Goal: Task Accomplishment & Management: Manage account settings

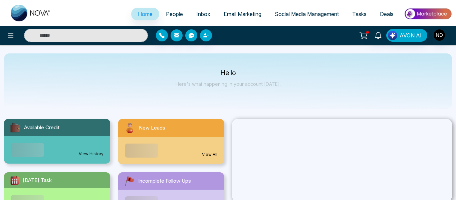
select select "*"
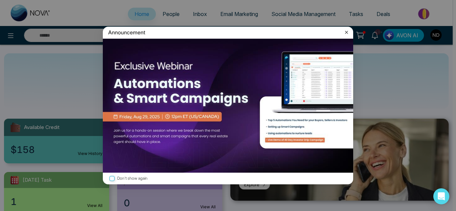
drag, startPoint x: 347, startPoint y: 32, endPoint x: 359, endPoint y: 34, distance: 11.1
click at [347, 32] on icon at bounding box center [346, 32] width 7 height 7
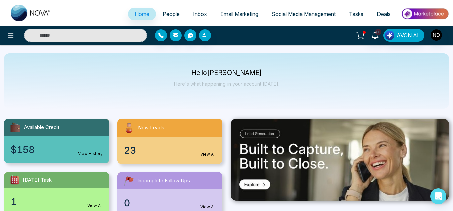
click at [168, 10] on link "People" at bounding box center [171, 14] width 30 height 13
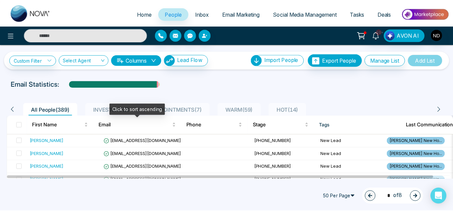
scroll to position [28, 0]
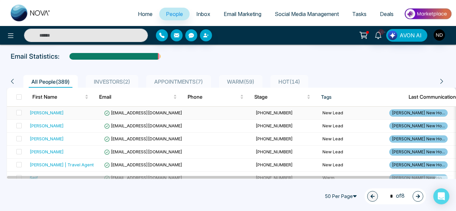
click at [81, 114] on div "Sankalp" at bounding box center [64, 112] width 69 height 7
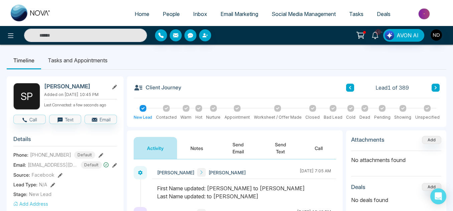
click at [197, 146] on button "Notes" at bounding box center [196, 148] width 39 height 22
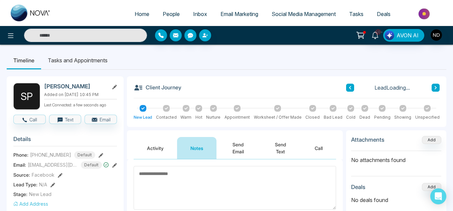
scroll to position [38, 0]
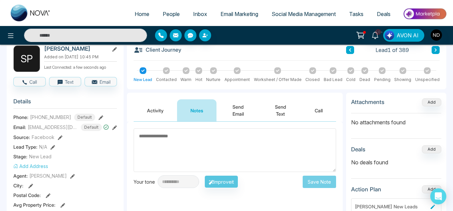
click at [150, 112] on button "Activity" at bounding box center [155, 110] width 43 height 22
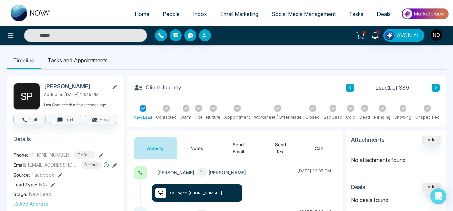
click at [181, 151] on button "Notes" at bounding box center [196, 148] width 39 height 22
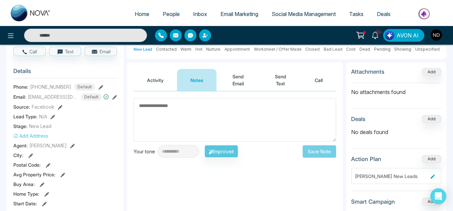
scroll to position [69, 0]
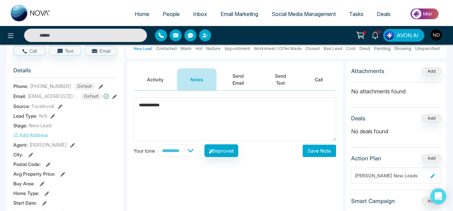
type textarea "**********"
click at [251, 79] on button "Send Email" at bounding box center [237, 79] width 43 height 22
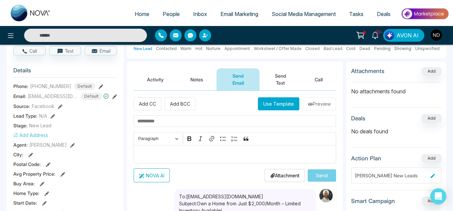
click at [264, 109] on button "Use Template" at bounding box center [278, 103] width 41 height 13
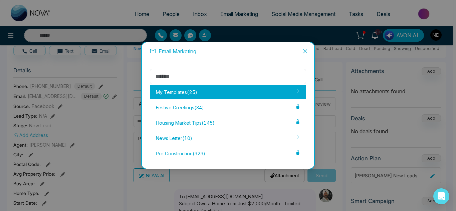
click at [222, 89] on div "My Templates ( 25 )" at bounding box center [228, 92] width 156 height 14
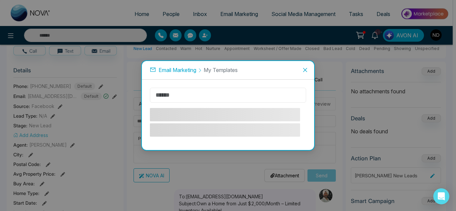
click at [185, 92] on input "text" at bounding box center [228, 95] width 156 height 15
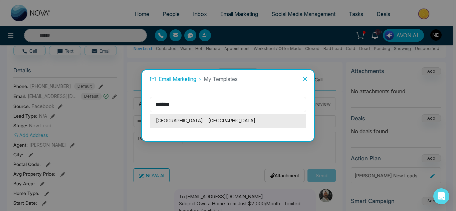
type input "******"
click at [203, 121] on li "[GEOGRAPHIC_DATA] - [GEOGRAPHIC_DATA]" at bounding box center [228, 121] width 156 height 14
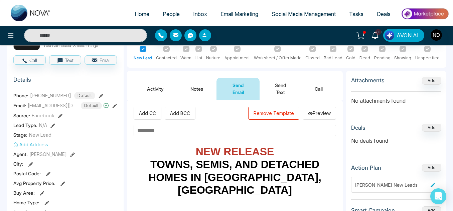
scroll to position [60, 0]
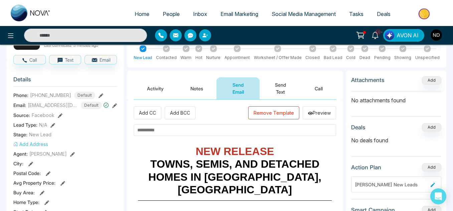
click at [220, 131] on input "text" at bounding box center [235, 131] width 202 height 12
type input "*"
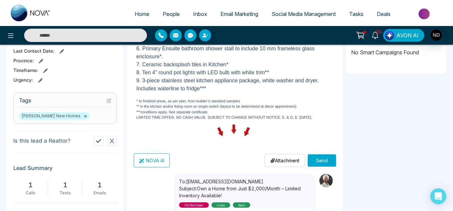
scroll to position [231, 0]
type input "**********"
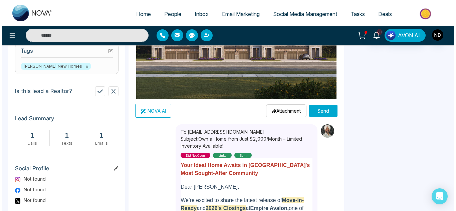
scroll to position [281, 0]
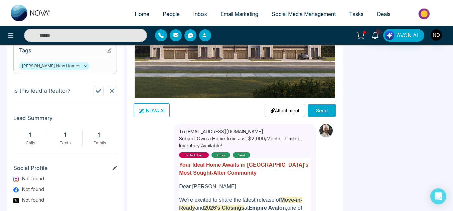
click at [325, 111] on button "Send" at bounding box center [321, 110] width 28 height 12
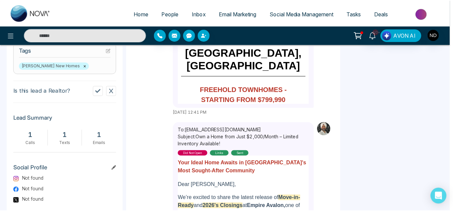
scroll to position [0, 0]
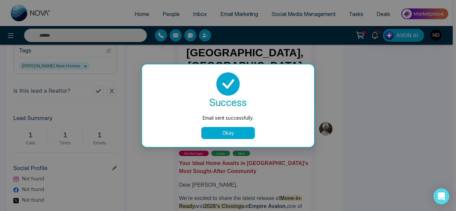
click at [249, 131] on button "Okay" at bounding box center [227, 133] width 53 height 12
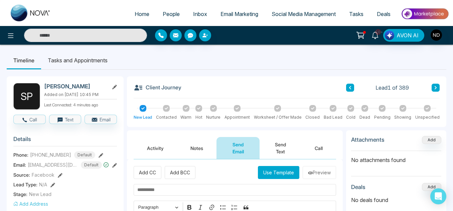
click at [162, 146] on button "Activity" at bounding box center [155, 148] width 43 height 22
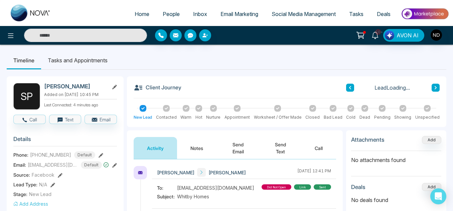
click at [187, 150] on button "Notes" at bounding box center [196, 148] width 39 height 22
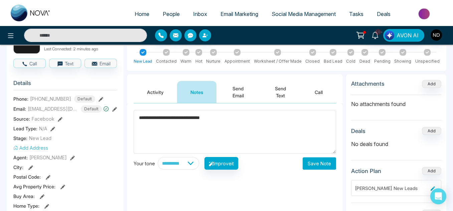
scroll to position [56, 0]
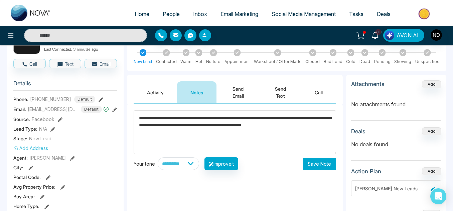
type textarea "**********"
click at [304, 166] on button "Save Note" at bounding box center [318, 164] width 33 height 12
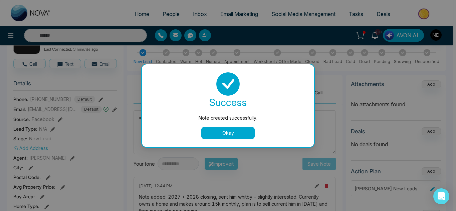
click at [229, 134] on button "Okay" at bounding box center [227, 133] width 53 height 12
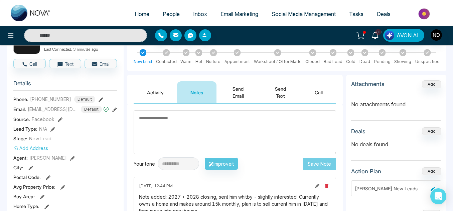
click at [277, 98] on button "Send Text" at bounding box center [280, 92] width 42 height 22
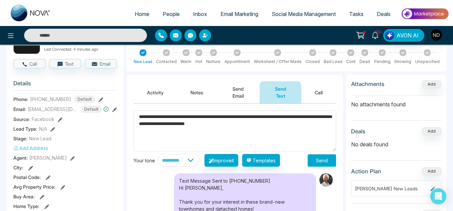
type textarea "**********"
click at [319, 162] on button "Send" at bounding box center [321, 161] width 28 height 12
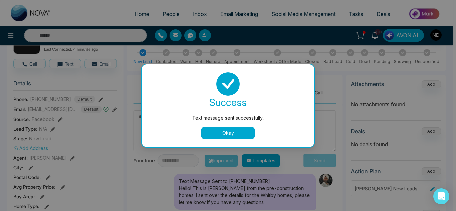
click at [237, 134] on button "Okay" at bounding box center [227, 133] width 53 height 12
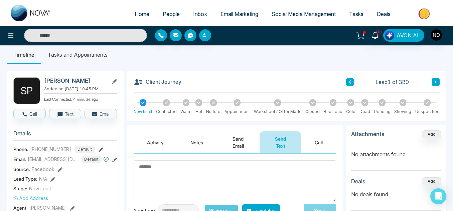
scroll to position [5, 0]
click at [434, 81] on icon at bounding box center [435, 82] width 3 height 4
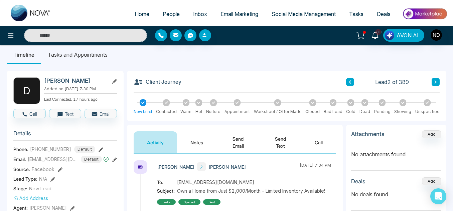
scroll to position [6, 0]
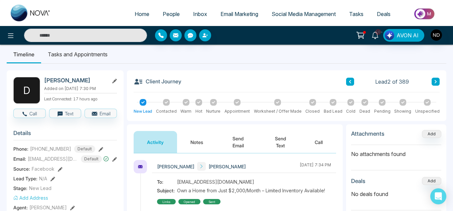
click at [351, 81] on icon at bounding box center [349, 82] width 3 height 4
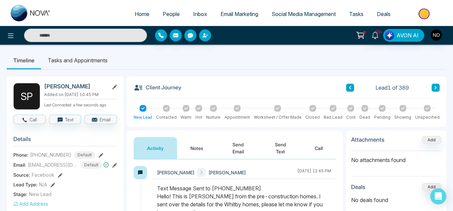
click at [166, 110] on icon at bounding box center [166, 108] width 3 height 3
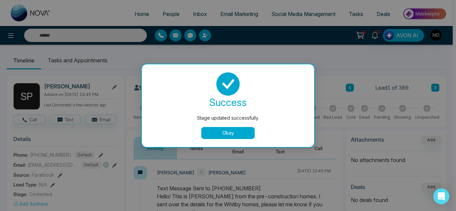
click at [209, 130] on button "Okay" at bounding box center [227, 133] width 53 height 12
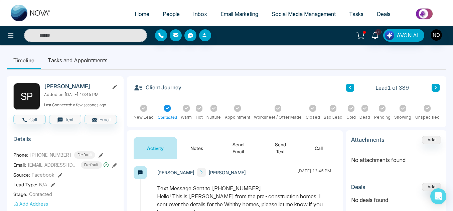
click at [435, 89] on icon at bounding box center [435, 87] width 2 height 3
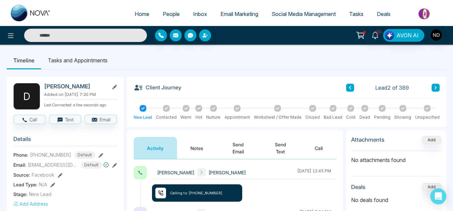
click at [188, 154] on button "Notes" at bounding box center [196, 148] width 39 height 22
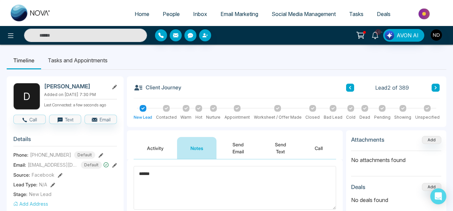
scroll to position [57, 0]
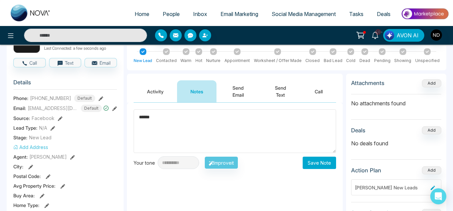
type textarea "******"
click at [321, 162] on button "Save Note" at bounding box center [318, 163] width 33 height 12
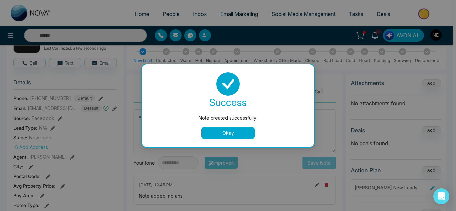
click at [246, 135] on button "Okay" at bounding box center [227, 133] width 53 height 12
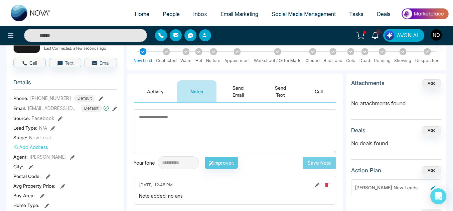
scroll to position [0, 0]
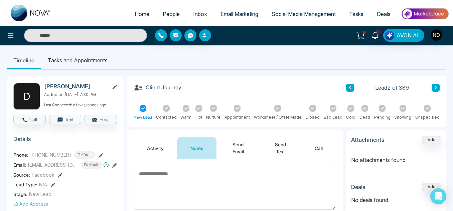
click at [437, 88] on icon at bounding box center [435, 88] width 3 height 4
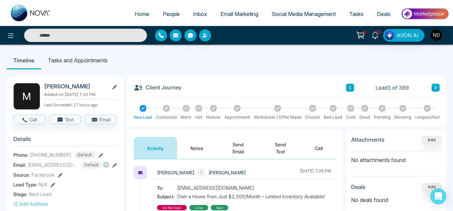
click at [197, 152] on button "Notes" at bounding box center [196, 148] width 39 height 22
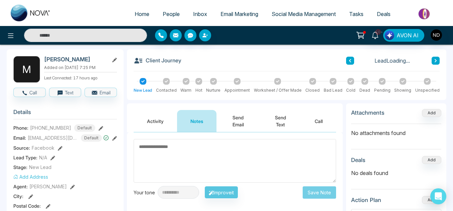
scroll to position [27, 0]
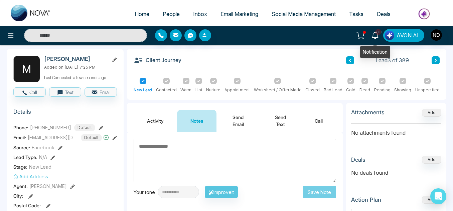
click at [377, 36] on icon at bounding box center [374, 35] width 7 height 7
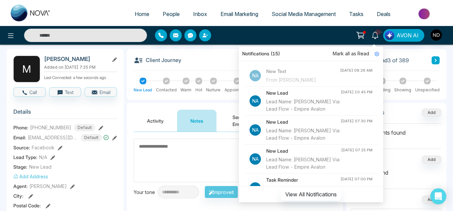
click at [258, 34] on div at bounding box center [207, 35] width 105 height 12
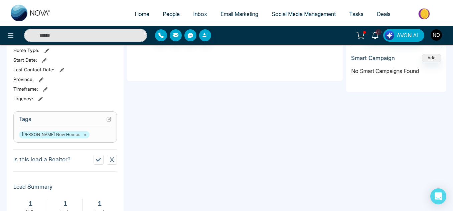
scroll to position [0, 0]
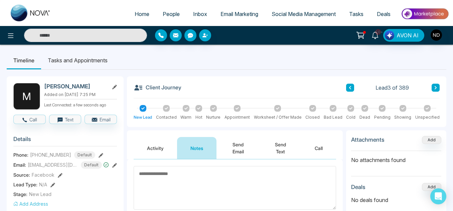
click at [175, 174] on textarea at bounding box center [235, 188] width 202 height 44
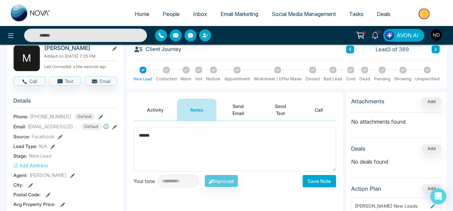
scroll to position [39, 0]
type textarea "******"
click at [326, 187] on button "Save Note" at bounding box center [318, 181] width 33 height 12
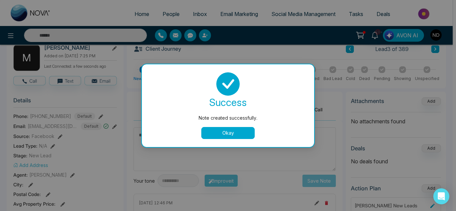
click at [227, 136] on button "Okay" at bounding box center [227, 133] width 53 height 12
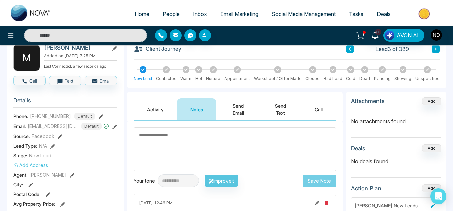
click at [432, 47] on button at bounding box center [435, 49] width 8 height 8
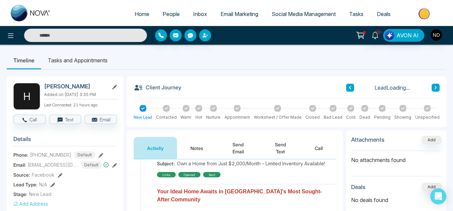
scroll to position [33, 0]
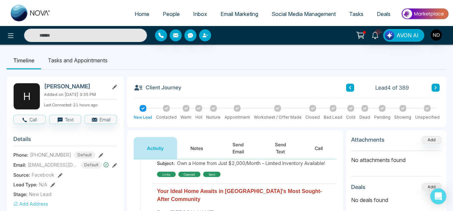
click at [203, 152] on button "Notes" at bounding box center [196, 148] width 39 height 22
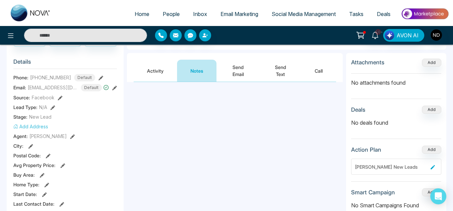
scroll to position [78, 0]
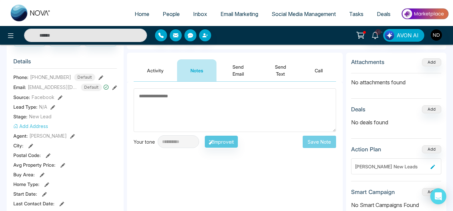
click at [154, 73] on button "Activity" at bounding box center [155, 70] width 43 height 22
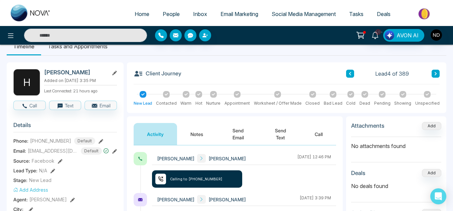
scroll to position [14, 0]
click at [196, 134] on button "Notes" at bounding box center [196, 135] width 39 height 22
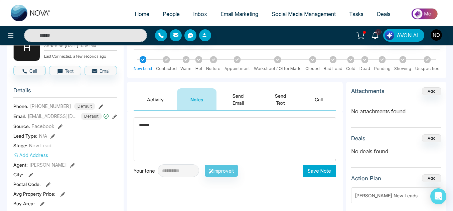
scroll to position [51, 0]
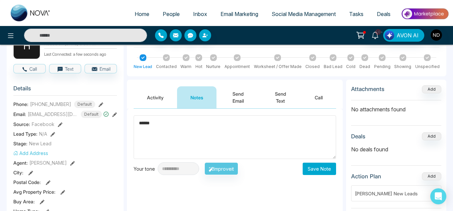
type textarea "******"
click at [316, 168] on button "Save Note" at bounding box center [318, 169] width 33 height 12
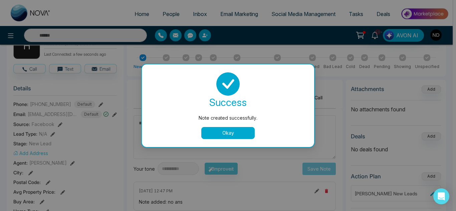
click at [228, 137] on button "Okay" at bounding box center [227, 133] width 53 height 12
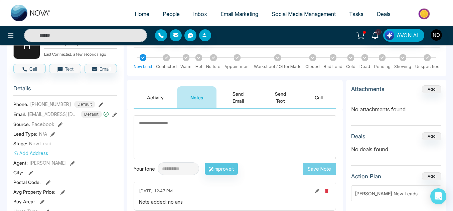
scroll to position [0, 0]
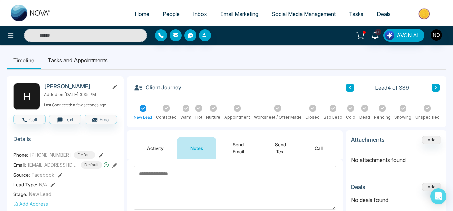
click at [436, 88] on icon at bounding box center [435, 87] width 2 height 3
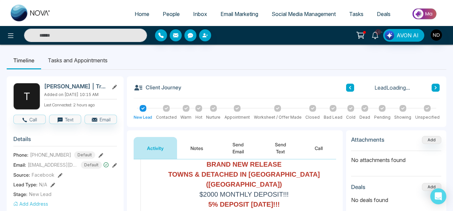
scroll to position [78, 0]
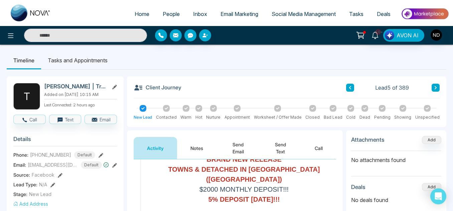
click at [203, 145] on button "Notes" at bounding box center [196, 148] width 39 height 22
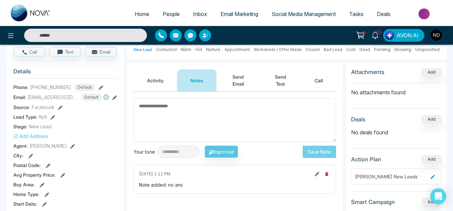
scroll to position [66, 0]
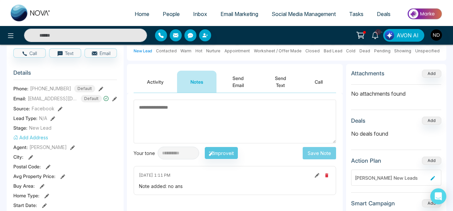
type textarea "*"
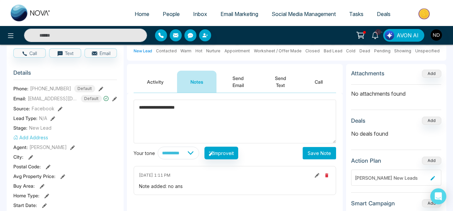
type textarea "**********"
click at [302, 155] on div "**********" at bounding box center [235, 153] width 202 height 13
click at [310, 156] on button "Save Note" at bounding box center [318, 153] width 33 height 12
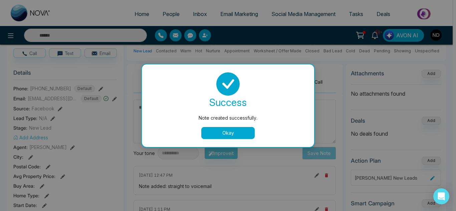
click at [220, 136] on button "Okay" at bounding box center [227, 133] width 53 height 12
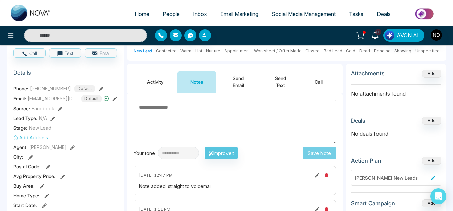
scroll to position [0, 0]
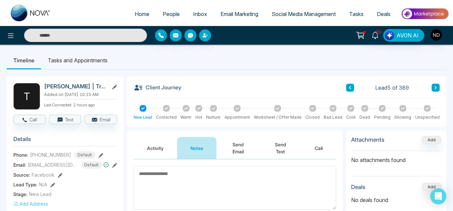
click at [437, 88] on icon at bounding box center [435, 88] width 3 height 4
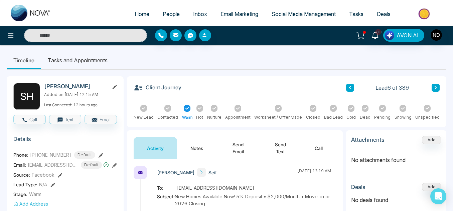
scroll to position [17, 0]
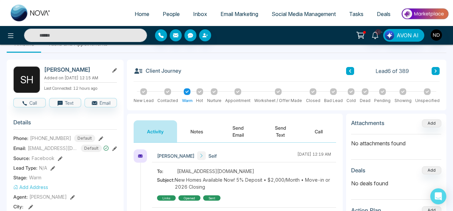
click at [207, 130] on button "Notes" at bounding box center [196, 132] width 39 height 22
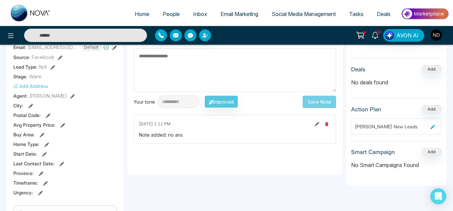
scroll to position [18, 0]
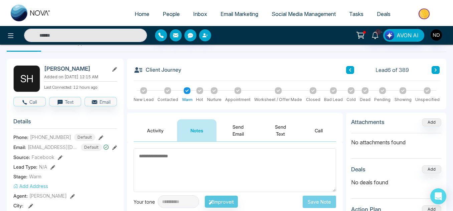
click at [160, 126] on button "Activity" at bounding box center [155, 131] width 43 height 22
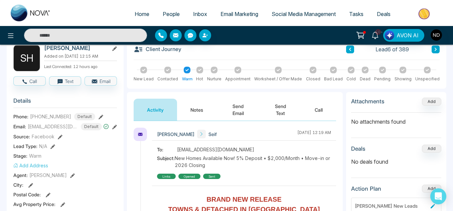
scroll to position [38, 0]
click at [194, 111] on button "Notes" at bounding box center [196, 110] width 39 height 22
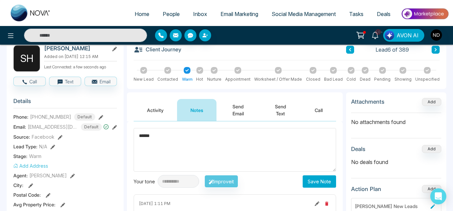
type textarea "******"
click at [310, 184] on button "Save Note" at bounding box center [318, 182] width 33 height 12
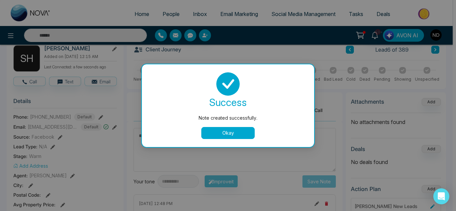
click at [246, 134] on button "Okay" at bounding box center [227, 133] width 53 height 12
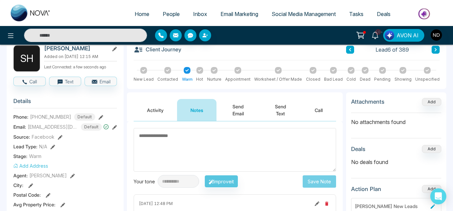
click at [435, 48] on icon at bounding box center [435, 50] width 3 height 4
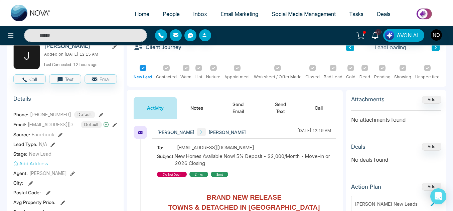
scroll to position [57, 0]
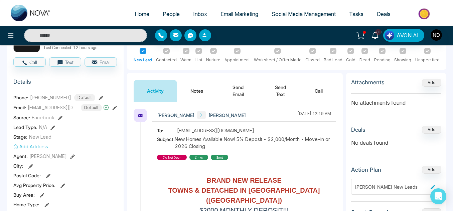
click at [207, 97] on button "Notes" at bounding box center [196, 91] width 39 height 22
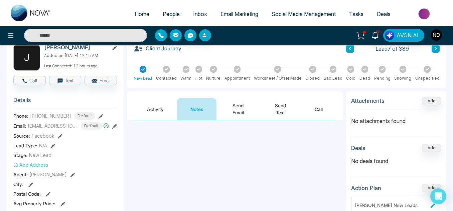
scroll to position [38, 0]
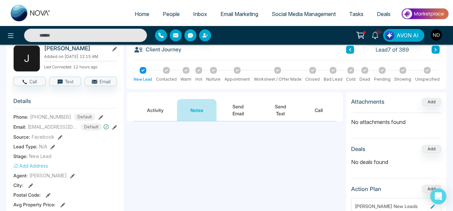
click at [149, 117] on button "Activity" at bounding box center [155, 110] width 43 height 22
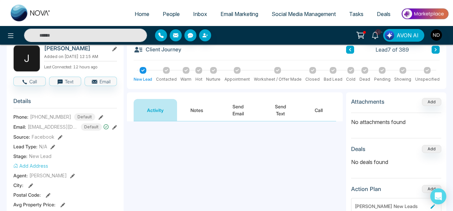
click at [214, 111] on button "Notes" at bounding box center [196, 110] width 39 height 22
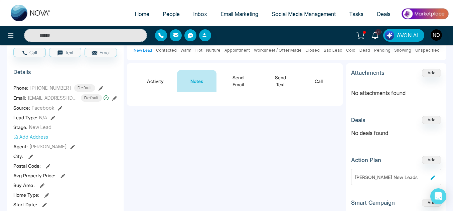
scroll to position [70, 0]
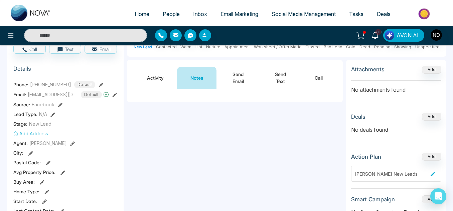
click at [159, 90] on div at bounding box center [235, 95] width 216 height 13
click at [158, 83] on button "Activity" at bounding box center [155, 78] width 43 height 22
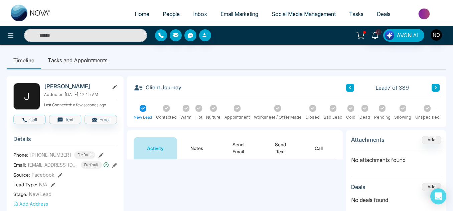
click at [353, 90] on button at bounding box center [350, 88] width 8 height 8
click at [434, 88] on icon at bounding box center [435, 88] width 3 height 4
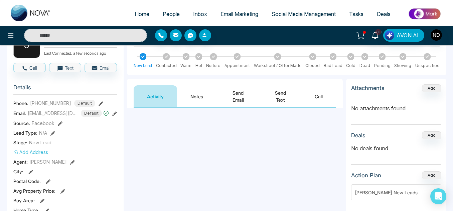
scroll to position [54, 0]
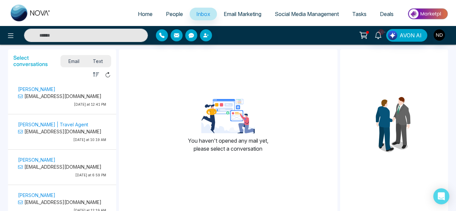
click at [91, 60] on span "Text" at bounding box center [97, 61] width 23 height 9
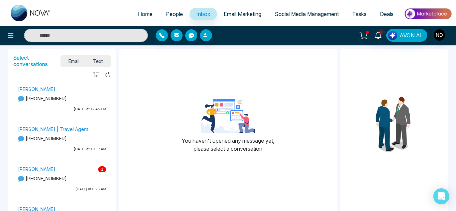
click at [76, 170] on p "[PERSON_NAME] 1" at bounding box center [62, 169] width 88 height 7
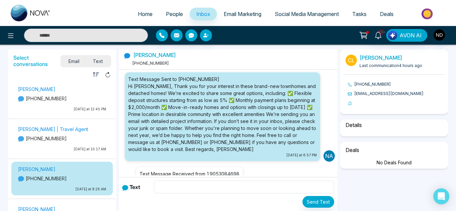
scroll to position [41, 0]
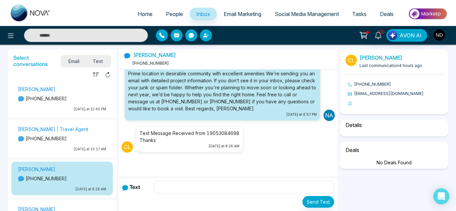
select select "****"
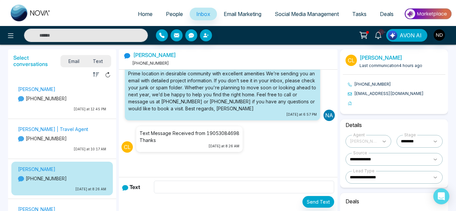
select select "********"
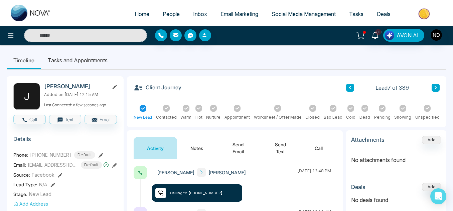
click at [221, 146] on button "Send Email" at bounding box center [237, 148] width 43 height 22
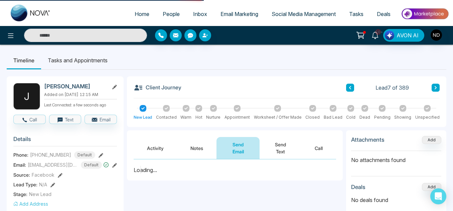
click at [195, 149] on button "Notes" at bounding box center [196, 148] width 39 height 22
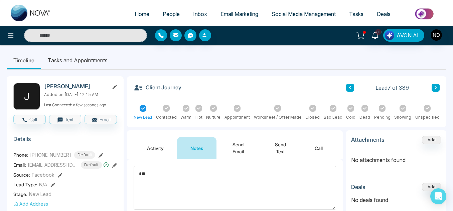
type textarea "*"
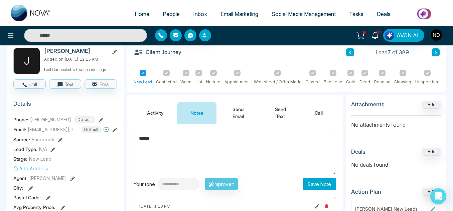
type textarea "******"
click at [321, 187] on button "Save Note" at bounding box center [318, 184] width 33 height 12
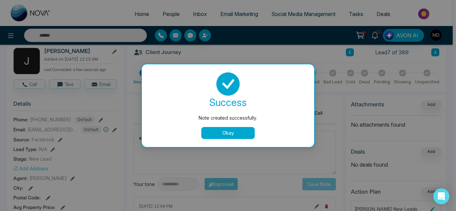
click at [245, 134] on button "Okay" at bounding box center [227, 133] width 53 height 12
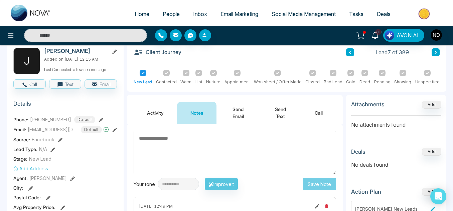
scroll to position [0, 0]
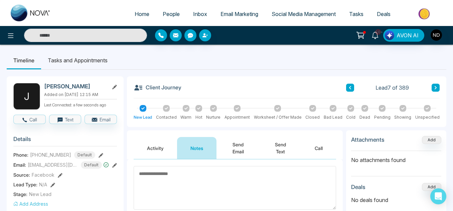
click at [435, 87] on icon at bounding box center [435, 87] width 2 height 3
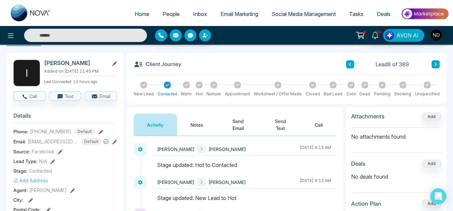
scroll to position [22, 0]
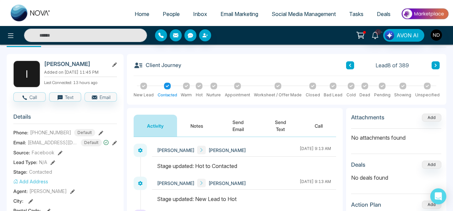
click at [434, 65] on icon at bounding box center [435, 65] width 3 height 4
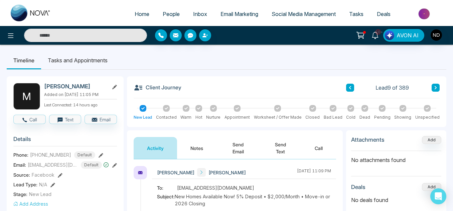
click at [206, 146] on button "Notes" at bounding box center [196, 148] width 39 height 22
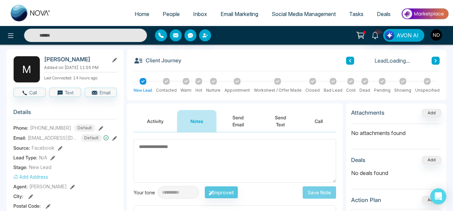
scroll to position [76, 0]
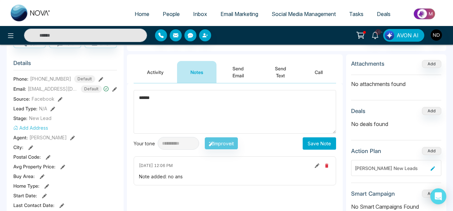
type textarea "******"
click at [312, 143] on button "Save Note" at bounding box center [318, 144] width 33 height 12
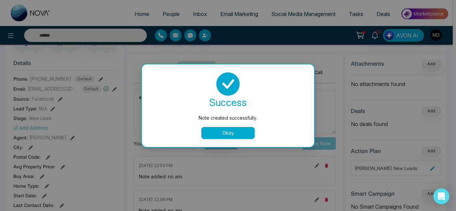
click at [259, 132] on div "Okay" at bounding box center [228, 133] width 156 height 12
click at [240, 134] on button "Okay" at bounding box center [227, 133] width 53 height 12
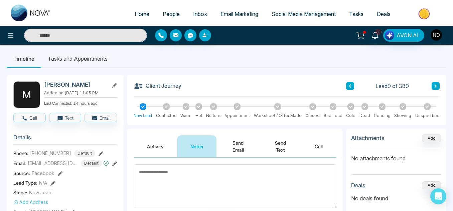
scroll to position [0, 0]
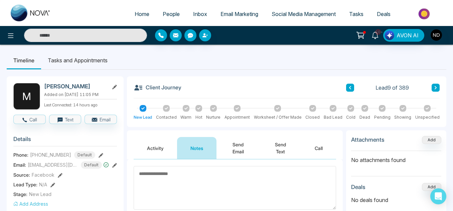
click at [433, 83] on div "Client Journey Lead 9 of 389" at bounding box center [287, 90] width 306 height 15
click at [433, 87] on button at bounding box center [435, 88] width 8 height 8
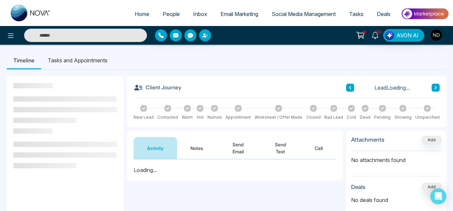
click at [352, 89] on button at bounding box center [350, 88] width 8 height 8
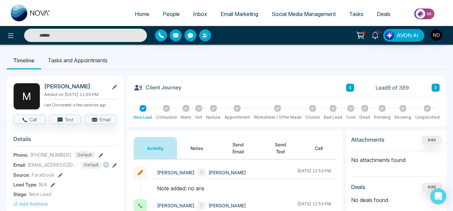
click at [198, 151] on button "Notes" at bounding box center [196, 148] width 39 height 22
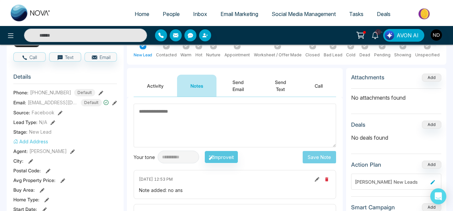
scroll to position [114, 0]
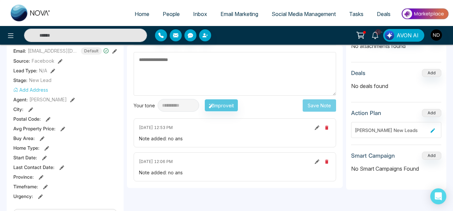
click at [316, 128] on icon at bounding box center [316, 128] width 5 height 5
type textarea "******"
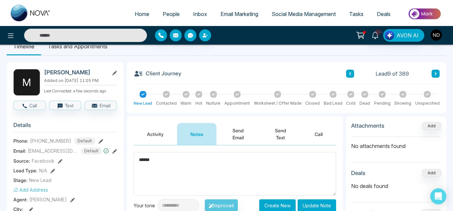
scroll to position [0, 0]
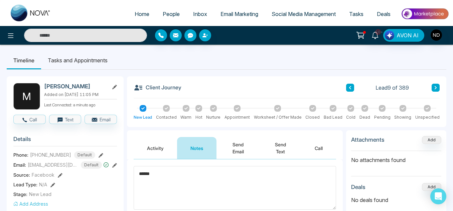
click at [178, 180] on textarea "******" at bounding box center [235, 188] width 202 height 44
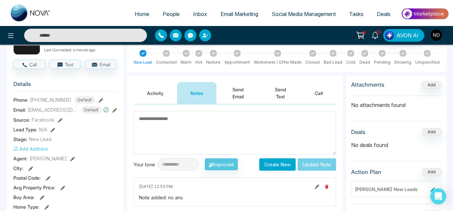
scroll to position [55, 0]
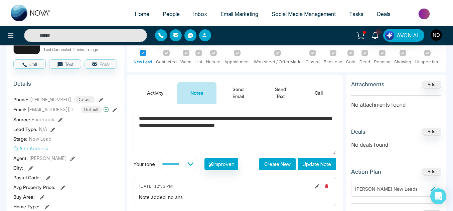
type textarea "**********"
click at [315, 164] on button "Update Note" at bounding box center [316, 164] width 38 height 12
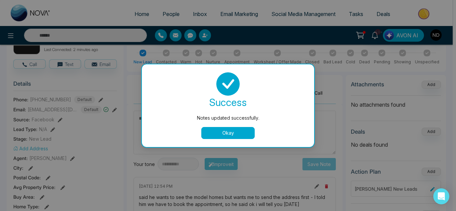
click at [227, 139] on button "Okay" at bounding box center [227, 133] width 53 height 12
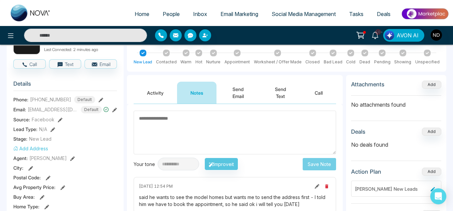
scroll to position [7, 0]
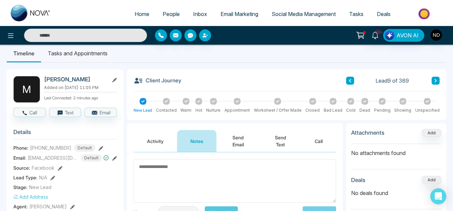
click at [89, 60] on li "Tasks and Appointments" at bounding box center [77, 53] width 73 height 18
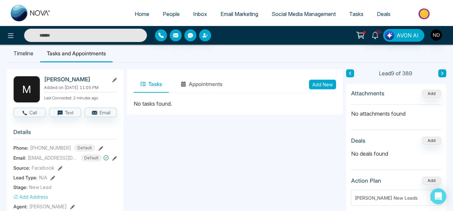
click at [316, 83] on button "Add New" at bounding box center [322, 85] width 27 height 10
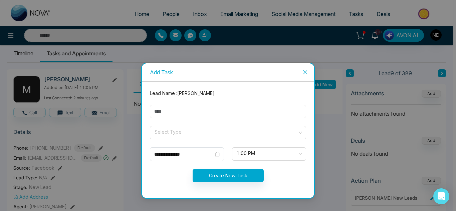
click at [216, 108] on input "text" at bounding box center [228, 111] width 156 height 13
type input "**********"
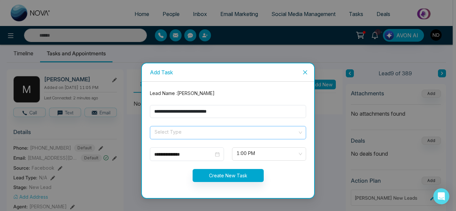
click at [196, 134] on input "search" at bounding box center [226, 132] width 144 height 10
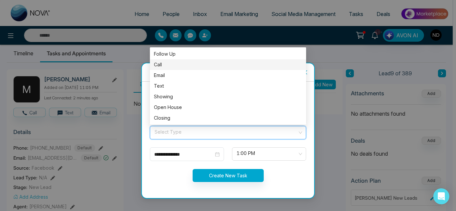
click at [173, 67] on div "Call" at bounding box center [228, 64] width 148 height 7
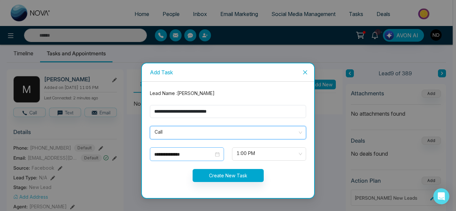
click at [197, 157] on input "**********" at bounding box center [183, 154] width 59 height 7
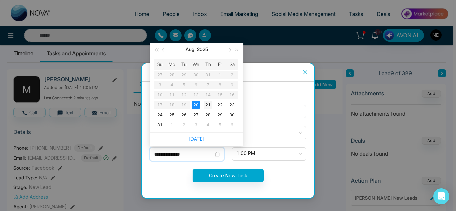
type input "**********"
click at [207, 104] on div "21" at bounding box center [208, 105] width 8 height 8
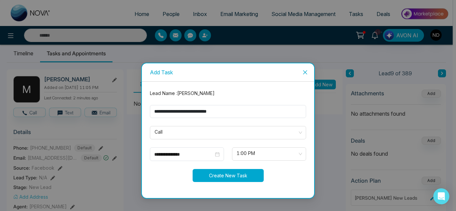
click at [210, 172] on button "Create New Task" at bounding box center [228, 175] width 71 height 13
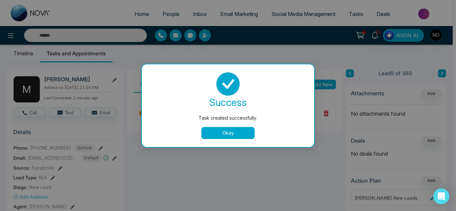
click at [226, 133] on button "Okay" at bounding box center [227, 133] width 53 height 12
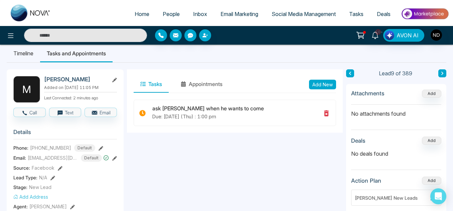
click at [33, 53] on li "Timeline" at bounding box center [23, 53] width 33 height 18
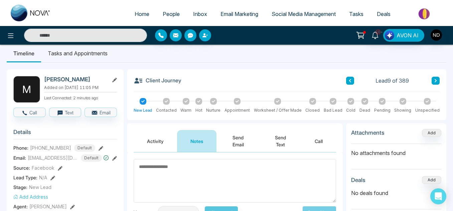
click at [277, 142] on button "Send Text" at bounding box center [280, 141] width 42 height 22
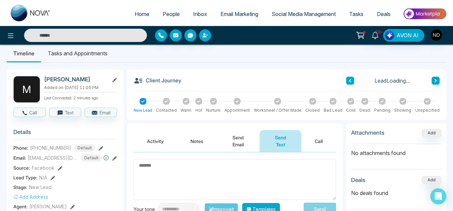
type textarea "*"
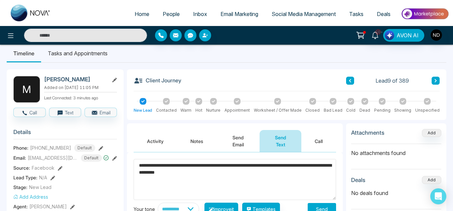
scroll to position [44, 0]
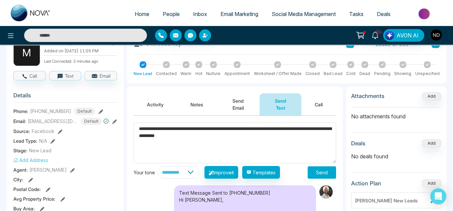
type textarea "**********"
click at [313, 173] on button "Send" at bounding box center [321, 173] width 28 height 12
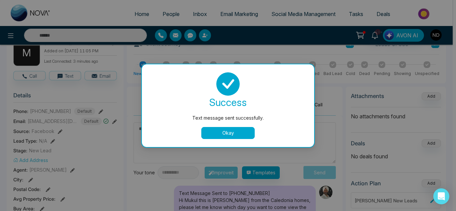
click at [228, 139] on button "Okay" at bounding box center [227, 133] width 53 height 12
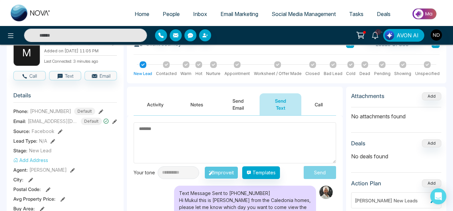
scroll to position [0, 0]
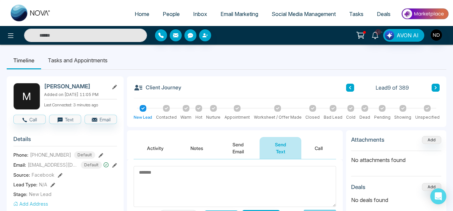
click at [435, 86] on icon at bounding box center [435, 87] width 2 height 3
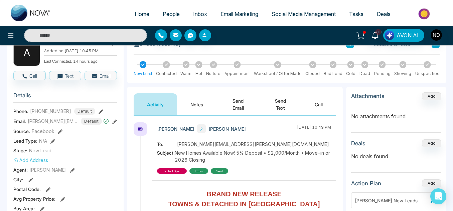
scroll to position [44, 0]
click at [200, 100] on button "Notes" at bounding box center [196, 104] width 39 height 22
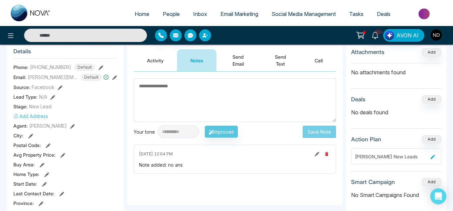
scroll to position [87, 0]
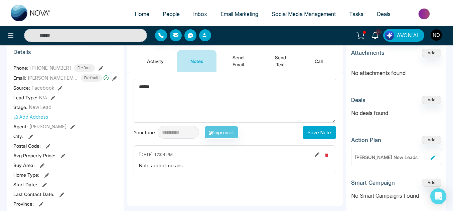
type textarea "******"
click at [310, 130] on button "Save Note" at bounding box center [318, 133] width 33 height 12
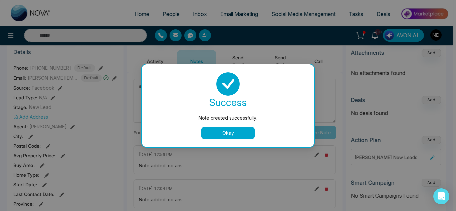
click at [232, 130] on button "Okay" at bounding box center [227, 133] width 53 height 12
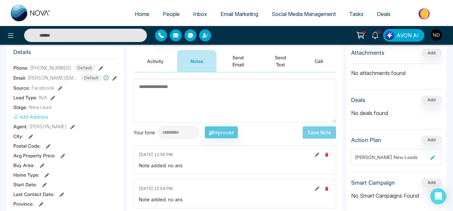
scroll to position [0, 0]
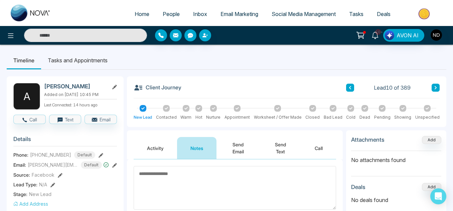
click at [433, 89] on button at bounding box center [435, 88] width 8 height 8
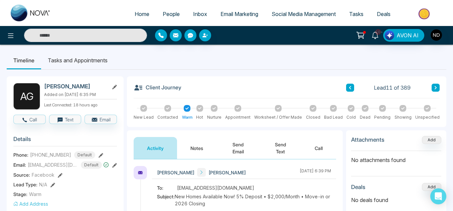
scroll to position [27, 0]
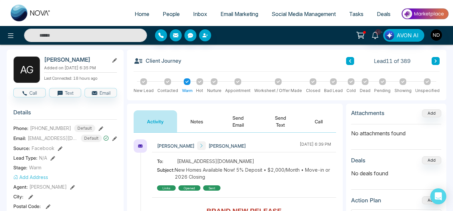
click at [194, 120] on button "Notes" at bounding box center [196, 121] width 39 height 22
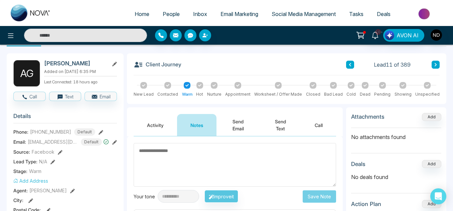
scroll to position [22, 0]
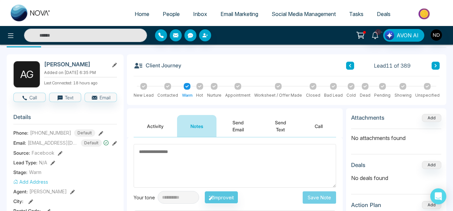
click at [437, 67] on icon at bounding box center [435, 66] width 3 height 4
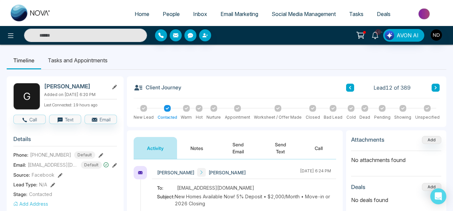
click at [200, 139] on button "Notes" at bounding box center [196, 148] width 39 height 22
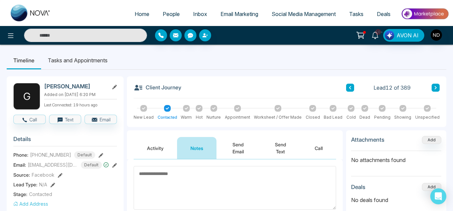
click at [436, 89] on icon at bounding box center [435, 88] width 3 height 4
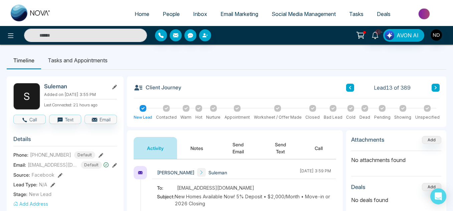
click at [194, 146] on button "Notes" at bounding box center [196, 148] width 39 height 22
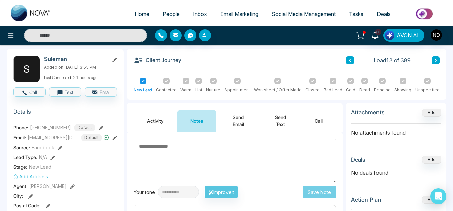
scroll to position [27, 0]
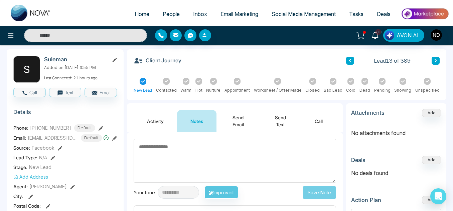
click at [151, 118] on button "Activity" at bounding box center [155, 121] width 43 height 22
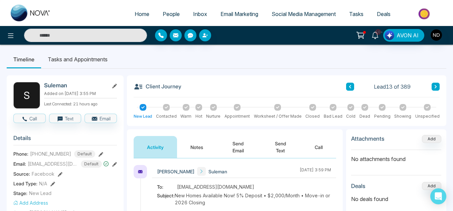
scroll to position [1, 0]
click at [164, 108] on div at bounding box center [166, 107] width 7 height 7
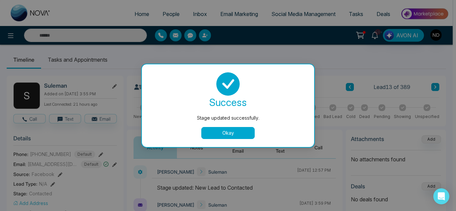
click at [211, 131] on button "Okay" at bounding box center [227, 133] width 53 height 12
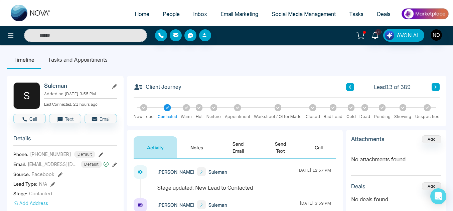
click at [434, 85] on icon at bounding box center [435, 87] width 3 height 4
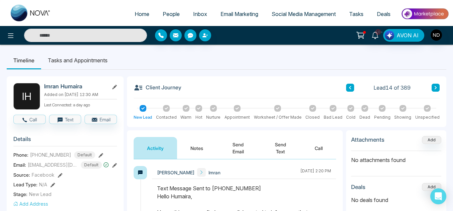
click at [197, 149] on button "Notes" at bounding box center [196, 148] width 39 height 22
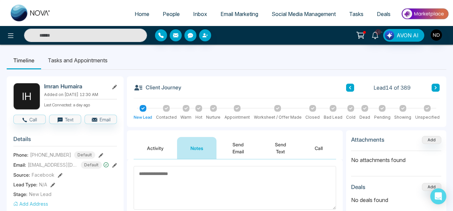
click at [153, 151] on button "Activity" at bounding box center [155, 148] width 43 height 22
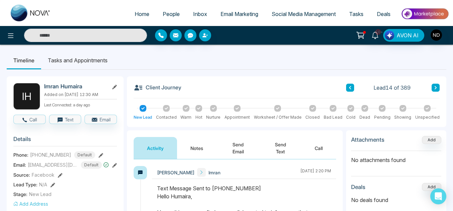
click at [434, 88] on icon at bounding box center [435, 88] width 3 height 4
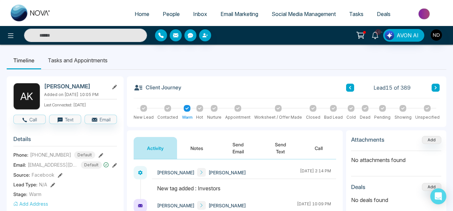
click at [433, 89] on button at bounding box center [435, 88] width 8 height 8
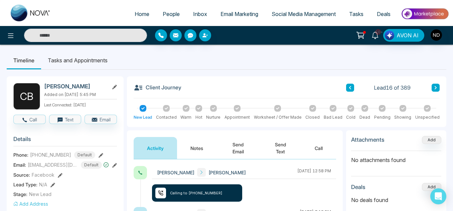
click at [192, 147] on button "Notes" at bounding box center [196, 148] width 39 height 22
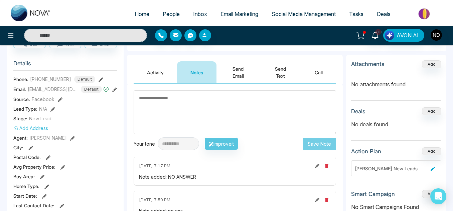
scroll to position [74, 0]
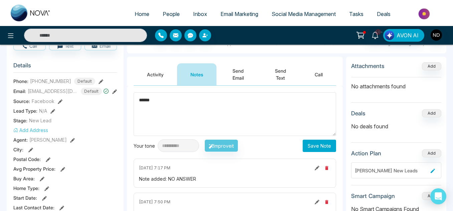
type textarea "******"
click at [311, 146] on button "Save Note" at bounding box center [318, 146] width 33 height 12
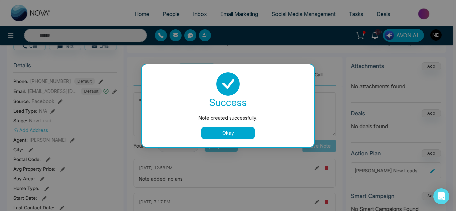
click at [238, 130] on button "Okay" at bounding box center [227, 133] width 53 height 12
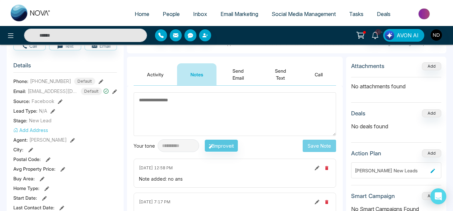
scroll to position [0, 0]
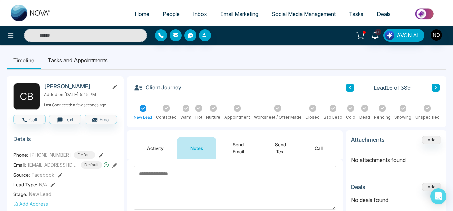
click at [436, 88] on icon at bounding box center [435, 87] width 2 height 3
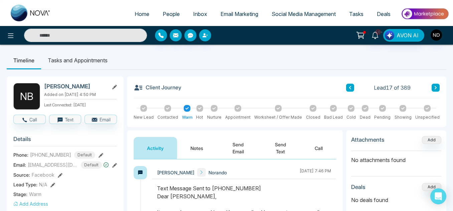
click at [192, 152] on button "Notes" at bounding box center [196, 148] width 39 height 22
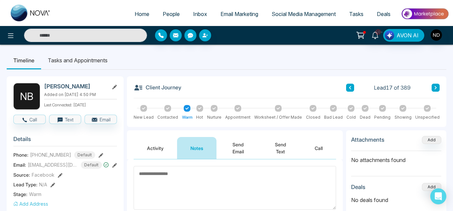
click at [156, 142] on button "Activity" at bounding box center [155, 148] width 43 height 22
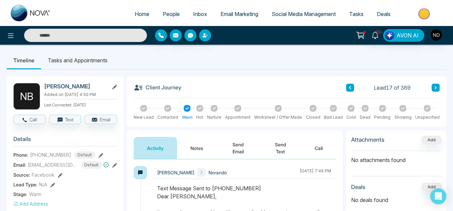
click at [198, 145] on button "Notes" at bounding box center [196, 148] width 39 height 22
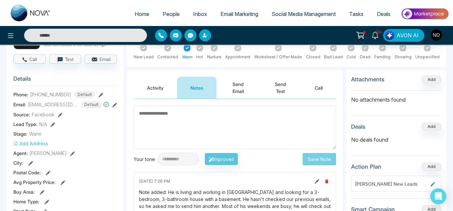
scroll to position [55, 0]
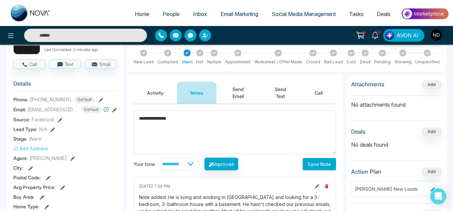
type textarea "**********"
click at [312, 164] on button "Save Note" at bounding box center [318, 164] width 33 height 12
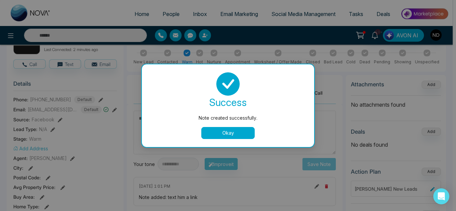
click at [223, 134] on button "Okay" at bounding box center [227, 133] width 53 height 12
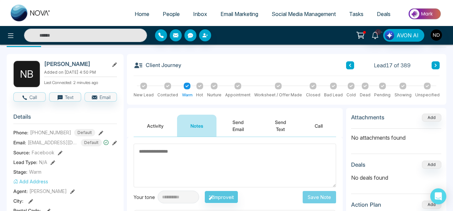
scroll to position [22, 0]
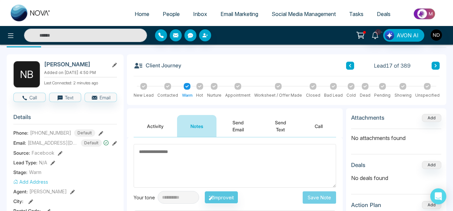
click at [234, 123] on button "Send Email" at bounding box center [237, 126] width 43 height 22
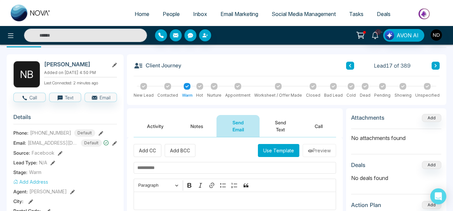
click at [258, 153] on button "Use Template" at bounding box center [278, 150] width 41 height 13
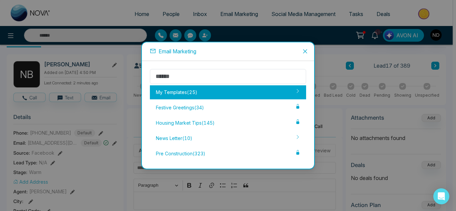
click at [224, 97] on div "My Templates ( 25 )" at bounding box center [228, 92] width 156 height 14
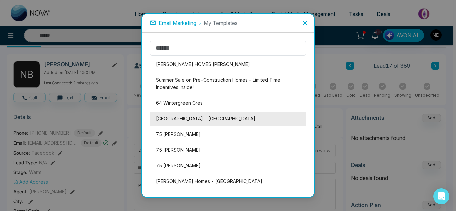
click at [220, 120] on li "[GEOGRAPHIC_DATA] - [GEOGRAPHIC_DATA]" at bounding box center [228, 119] width 156 height 14
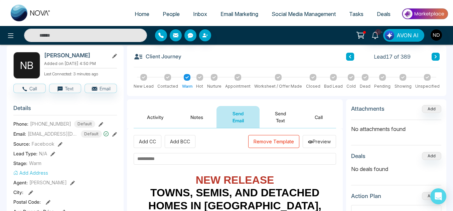
scroll to position [31, 0]
click at [274, 120] on button "Send Text" at bounding box center [280, 117] width 42 height 22
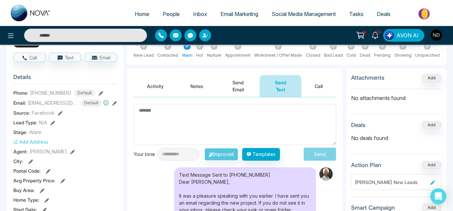
scroll to position [60, 0]
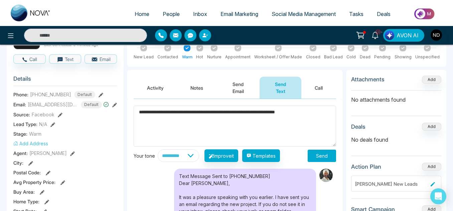
paste textarea "**********"
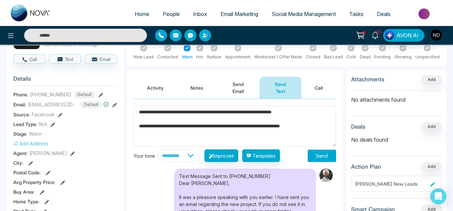
type textarea "**********"
click at [312, 155] on button "Send" at bounding box center [321, 156] width 28 height 12
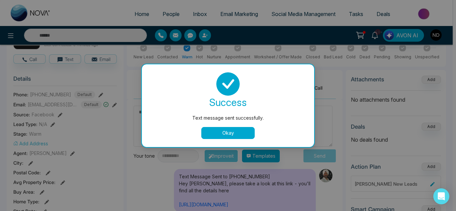
click at [243, 135] on button "Okay" at bounding box center [227, 133] width 53 height 12
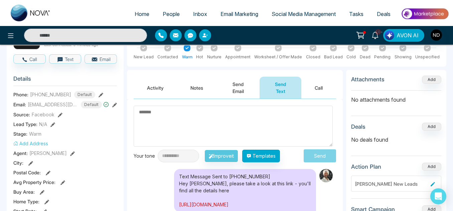
click at [190, 202] on link "[URL][DOMAIN_NAME]" at bounding box center [203, 205] width 49 height 6
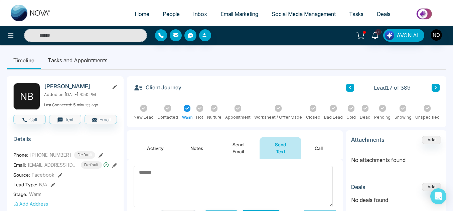
scroll to position [41, 0]
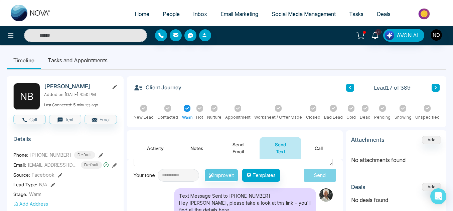
click at [435, 86] on icon at bounding box center [435, 88] width 3 height 4
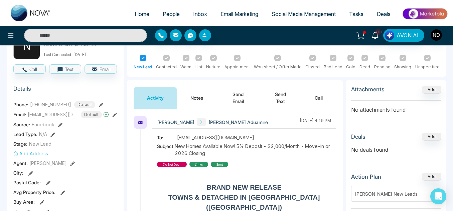
scroll to position [51, 0]
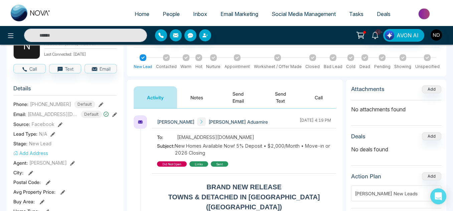
click at [201, 98] on button "Notes" at bounding box center [196, 97] width 39 height 22
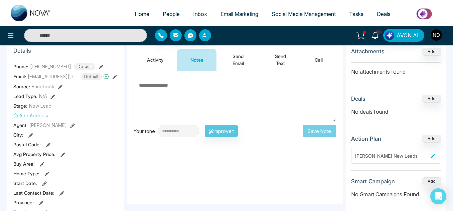
scroll to position [88, 0]
click at [154, 66] on button "Activity" at bounding box center [155, 60] width 43 height 22
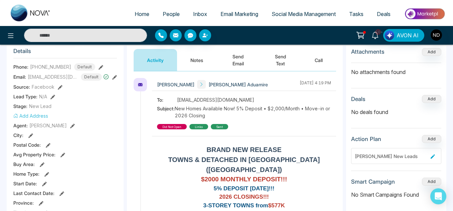
click at [184, 68] on button "Notes" at bounding box center [196, 60] width 39 height 22
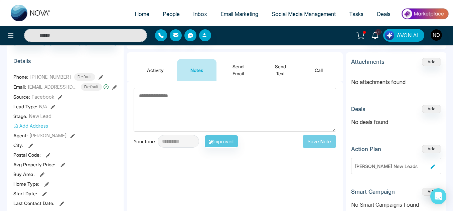
scroll to position [78, 0]
click at [148, 72] on button "Activity" at bounding box center [155, 70] width 43 height 22
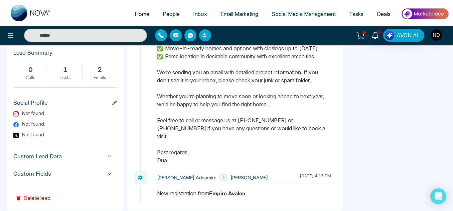
scroll to position [346, 0]
drag, startPoint x: 127, startPoint y: 135, endPoint x: 156, endPoint y: 185, distance: 57.6
click at [156, 185] on div "[PERSON_NAME] Aduamire [PERSON_NAME] [DATE] 4:15 PM" at bounding box center [244, 187] width 184 height 33
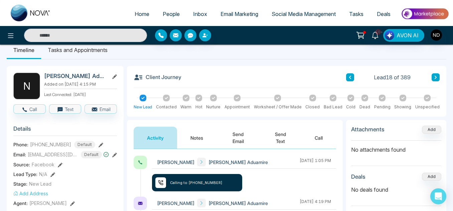
scroll to position [0, 0]
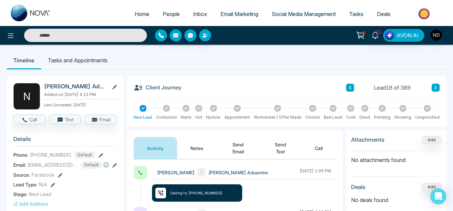
click at [204, 150] on button "Notes" at bounding box center [196, 148] width 39 height 22
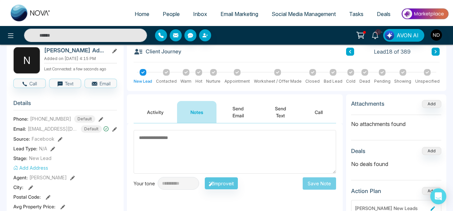
scroll to position [35, 0]
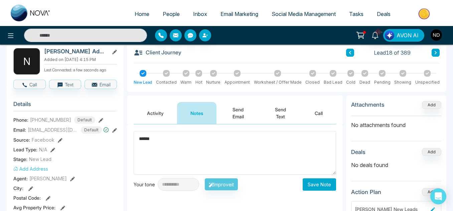
type textarea "******"
click at [320, 186] on button "Save Note" at bounding box center [318, 185] width 33 height 12
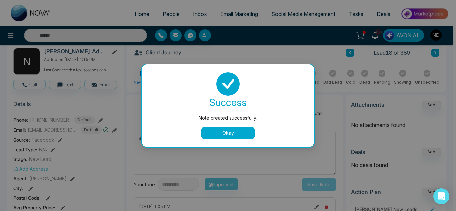
click at [250, 137] on button "Okay" at bounding box center [227, 133] width 53 height 12
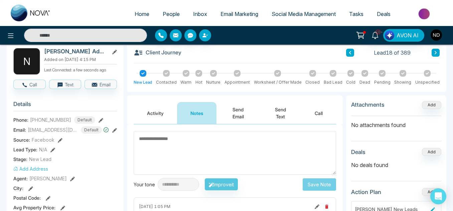
click at [435, 55] on button at bounding box center [435, 53] width 8 height 8
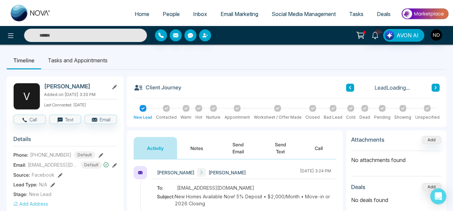
click at [198, 147] on button "Notes" at bounding box center [196, 148] width 39 height 22
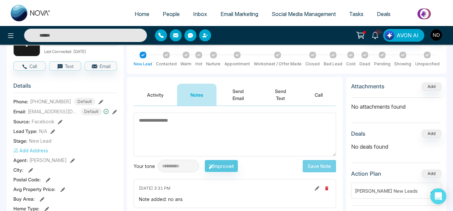
scroll to position [53, 0]
click at [198, 147] on textarea at bounding box center [235, 135] width 202 height 44
type textarea "******"
click at [315, 166] on button "Save Note" at bounding box center [318, 167] width 33 height 12
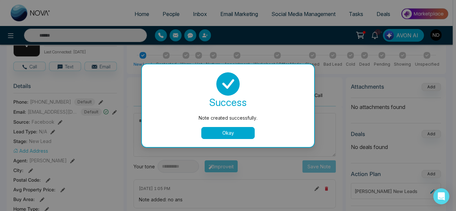
click at [243, 130] on button "Okay" at bounding box center [227, 133] width 53 height 12
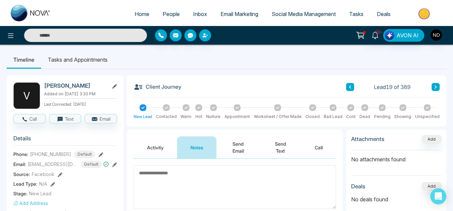
scroll to position [0, 0]
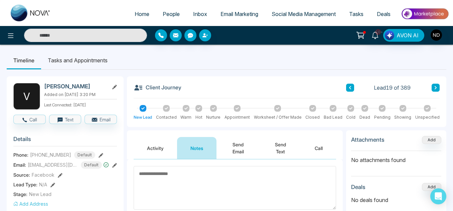
click at [434, 88] on icon at bounding box center [435, 88] width 3 height 4
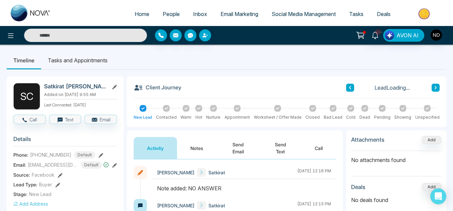
click at [192, 148] on button "Notes" at bounding box center [196, 148] width 39 height 22
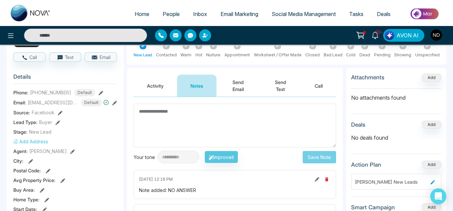
scroll to position [62, 0]
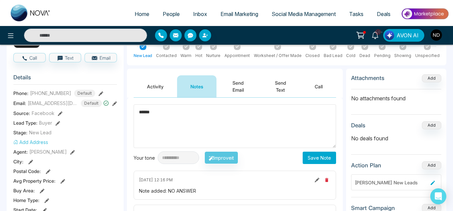
type textarea "******"
click at [315, 161] on button "Save Note" at bounding box center [318, 158] width 33 height 12
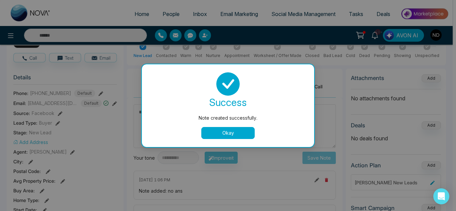
click at [227, 133] on button "Okay" at bounding box center [227, 133] width 53 height 12
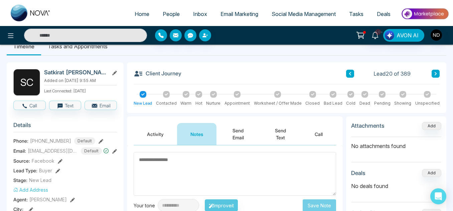
scroll to position [14, 0]
click at [433, 75] on button at bounding box center [435, 74] width 8 height 8
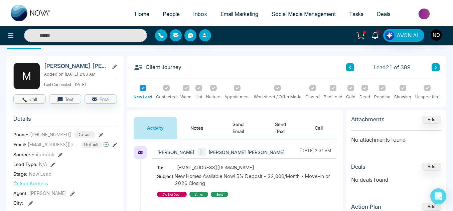
click at [199, 124] on button "Notes" at bounding box center [196, 128] width 39 height 22
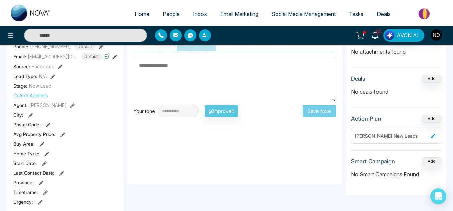
scroll to position [112, 0]
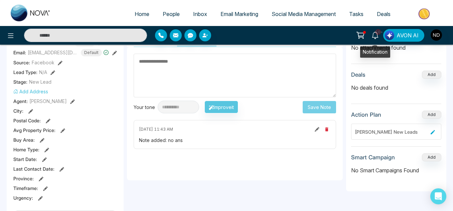
click at [378, 32] on span "10+" at bounding box center [378, 32] width 6 height 6
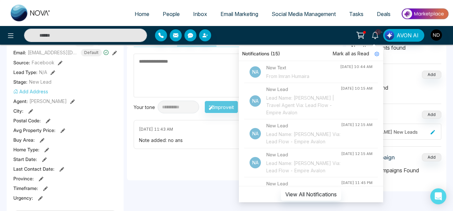
scroll to position [454, 0]
click at [350, 54] on span "Mark all as Read" at bounding box center [350, 53] width 36 height 7
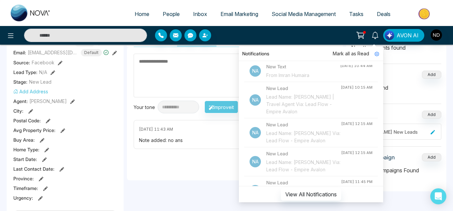
click at [194, 82] on textarea at bounding box center [235, 76] width 202 height 44
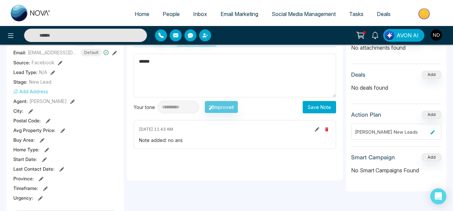
type textarea "******"
click at [314, 108] on button "Save Note" at bounding box center [318, 107] width 33 height 12
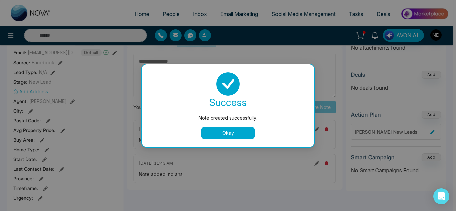
click at [231, 130] on button "Okay" at bounding box center [227, 133] width 53 height 12
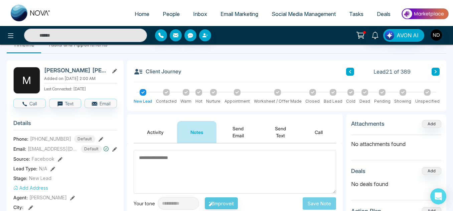
scroll to position [15, 0]
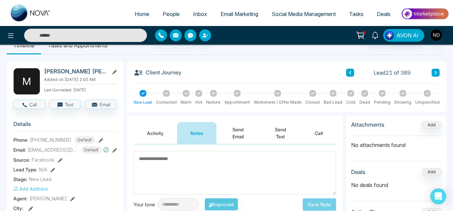
click at [435, 72] on icon at bounding box center [435, 72] width 2 height 3
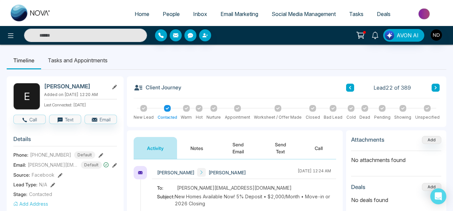
click at [195, 146] on button "Notes" at bounding box center [196, 148] width 39 height 22
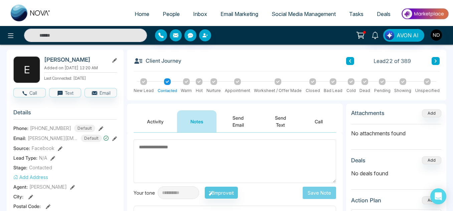
scroll to position [26, 0]
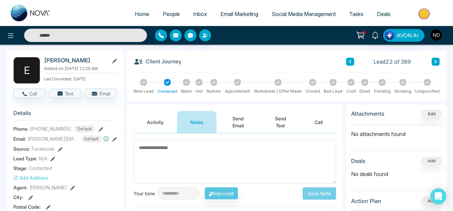
click at [439, 62] on div "Client Journey Lead 22 of 389 New Lead Contacted Warm Hot Nurture Appointment W…" at bounding box center [286, 75] width 319 height 51
click at [435, 62] on icon at bounding box center [435, 62] width 3 height 4
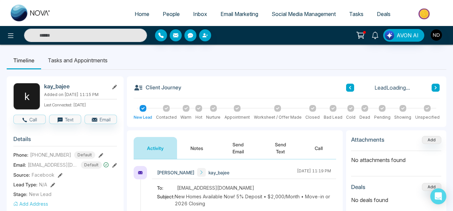
click at [207, 149] on button "Notes" at bounding box center [196, 148] width 39 height 22
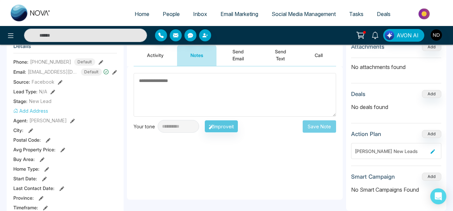
scroll to position [93, 0]
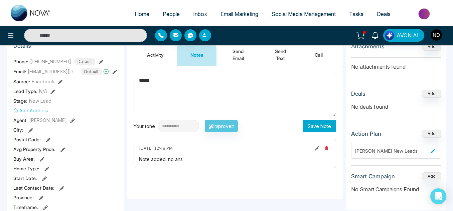
type textarea "******"
click at [311, 124] on button "Save Note" at bounding box center [318, 126] width 33 height 12
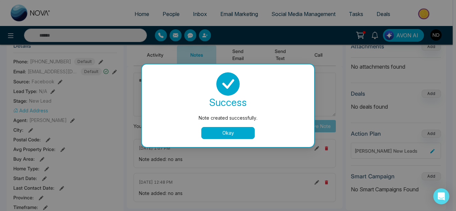
click at [241, 131] on button "Okay" at bounding box center [227, 133] width 53 height 12
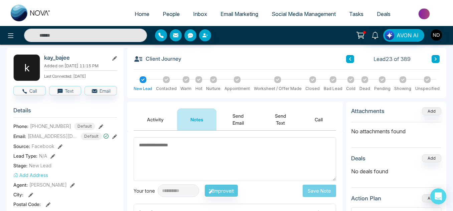
scroll to position [27, 0]
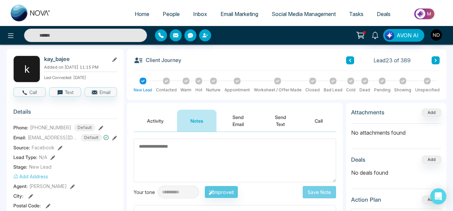
click at [432, 59] on button at bounding box center [435, 60] width 8 height 8
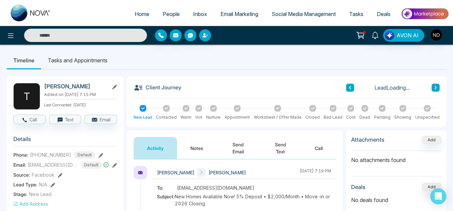
scroll to position [28, 0]
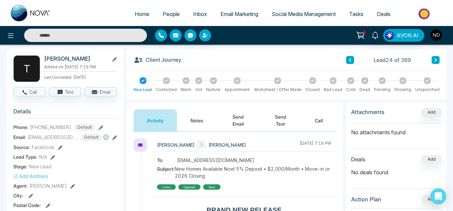
click at [205, 119] on button "Notes" at bounding box center [196, 120] width 39 height 22
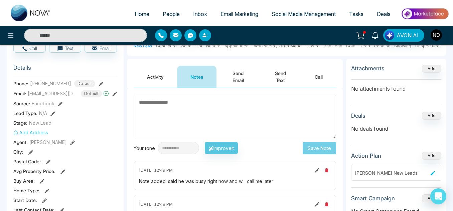
scroll to position [71, 0]
click at [159, 79] on button "Activity" at bounding box center [155, 77] width 43 height 22
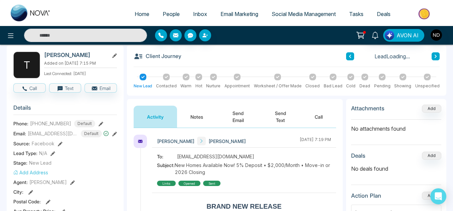
scroll to position [21, 0]
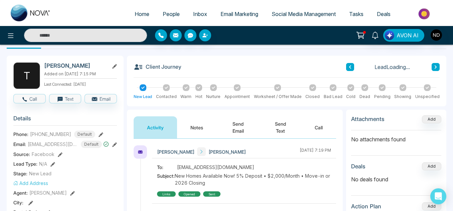
click at [286, 127] on button "Send Text" at bounding box center [280, 127] width 42 height 22
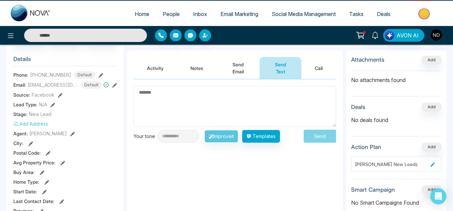
scroll to position [80, 0]
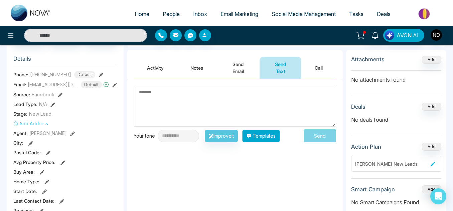
click at [273, 134] on button "Templates" at bounding box center [261, 136] width 38 height 13
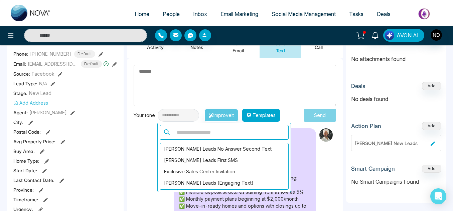
scroll to position [104, 0]
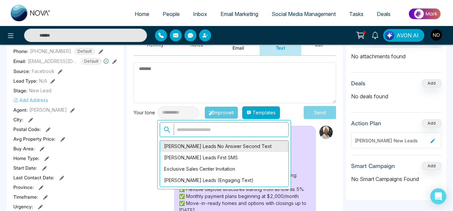
click at [243, 145] on div "[PERSON_NAME] Leads No Answer Second Text" at bounding box center [224, 146] width 128 height 11
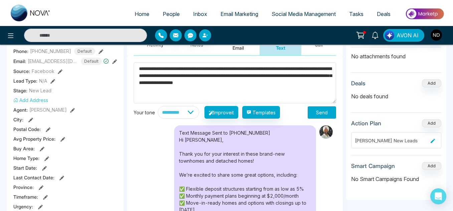
click at [170, 70] on textarea "**********" at bounding box center [235, 82] width 202 height 41
click at [172, 71] on textarea "**********" at bounding box center [235, 82] width 202 height 41
type textarea "**********"
click at [321, 114] on button "Send" at bounding box center [321, 112] width 28 height 12
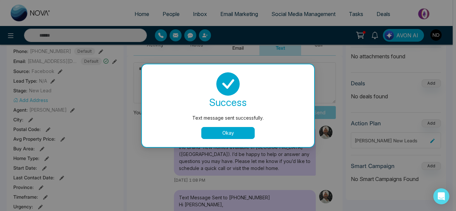
click at [235, 132] on button "Okay" at bounding box center [227, 133] width 53 height 12
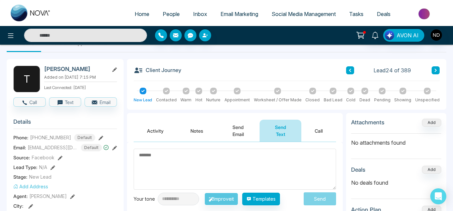
scroll to position [17, 0]
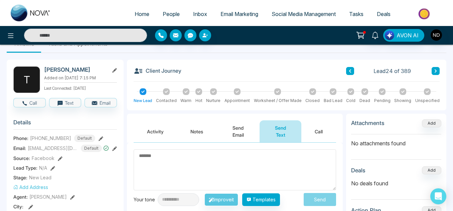
click at [435, 71] on icon at bounding box center [435, 71] width 3 height 4
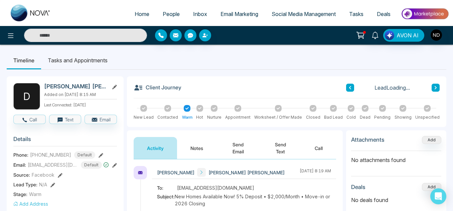
click at [197, 142] on button "Notes" at bounding box center [196, 148] width 39 height 22
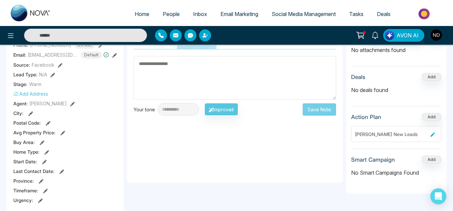
scroll to position [115, 0]
